Goal: Information Seeking & Learning: Learn about a topic

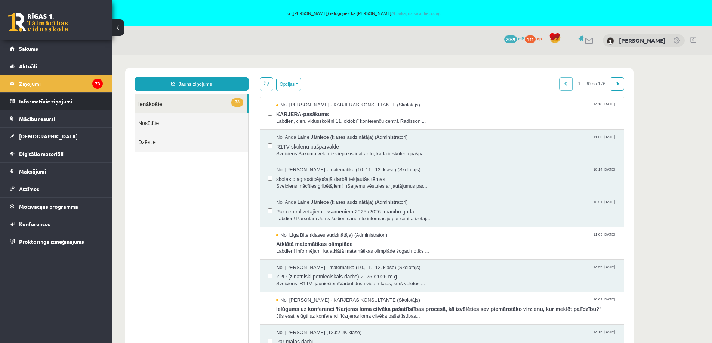
click at [35, 100] on legend "Informatīvie ziņojumi 0" at bounding box center [61, 101] width 84 height 17
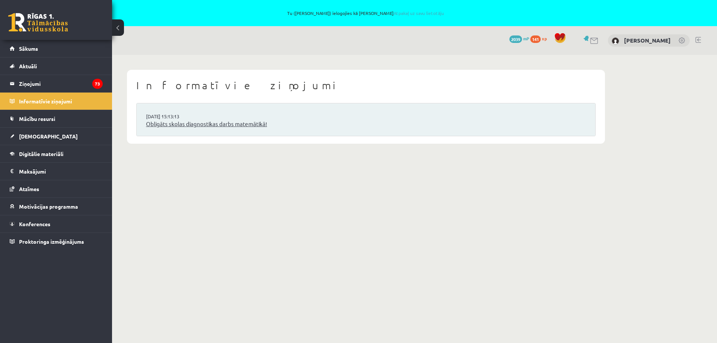
click at [189, 127] on link "Obligāts skolas diagnostikas darbs matemātikā!" at bounding box center [366, 124] width 440 height 9
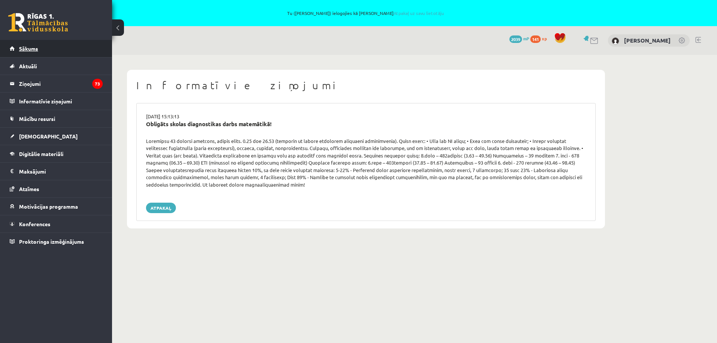
click at [28, 50] on span "Sākums" at bounding box center [28, 48] width 19 height 7
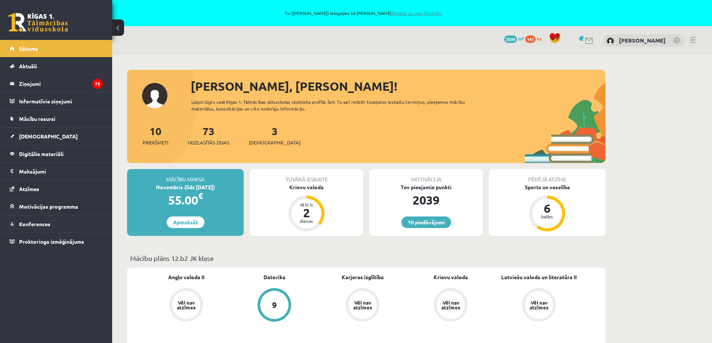
click at [426, 13] on link "Atpakaļ uz savu lietotāju" at bounding box center [416, 13] width 50 height 6
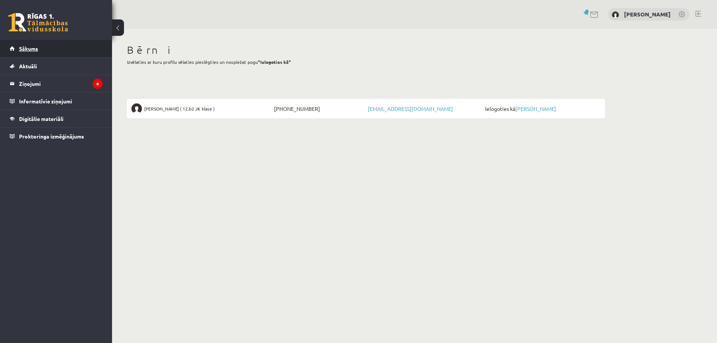
click at [34, 50] on span "Sākums" at bounding box center [28, 48] width 19 height 7
click at [78, 84] on legend "Ziņojumi 4" at bounding box center [61, 83] width 84 height 17
